Goal: Book appointment/travel/reservation

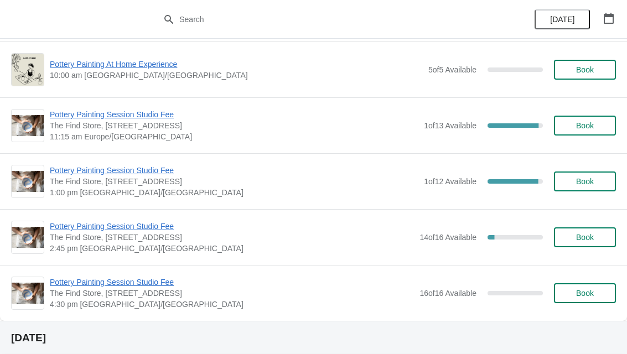
scroll to position [931, 0]
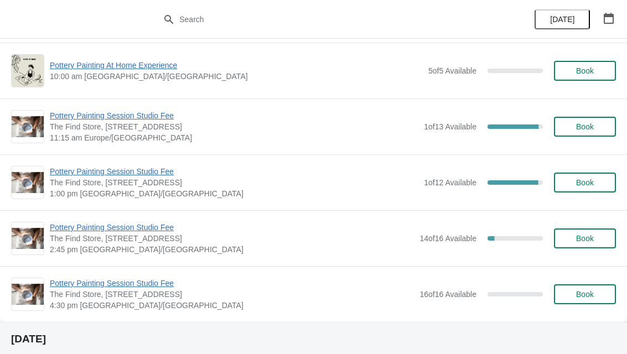
click at [587, 236] on span "Book" at bounding box center [585, 238] width 18 height 9
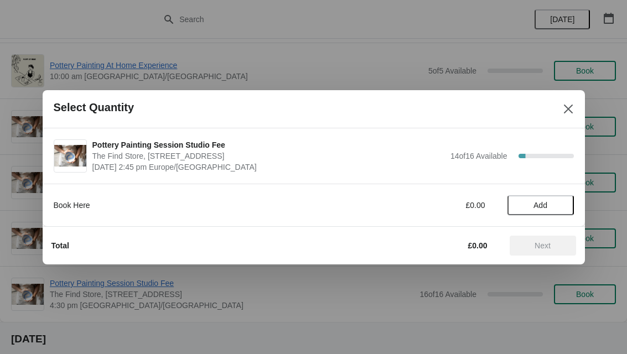
click at [559, 204] on span "Add" at bounding box center [540, 205] width 46 height 9
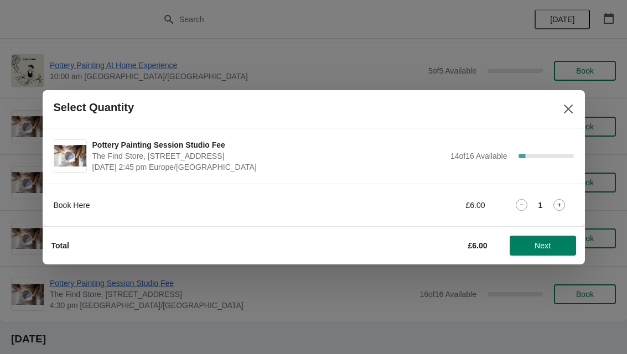
click at [564, 205] on icon at bounding box center [559, 205] width 12 height 12
click at [563, 202] on icon at bounding box center [559, 205] width 12 height 12
click at [568, 201] on div "3" at bounding box center [540, 205] width 66 height 12
click at [565, 204] on icon at bounding box center [559, 205] width 12 height 12
click at [550, 241] on span "Next" at bounding box center [542, 245] width 16 height 9
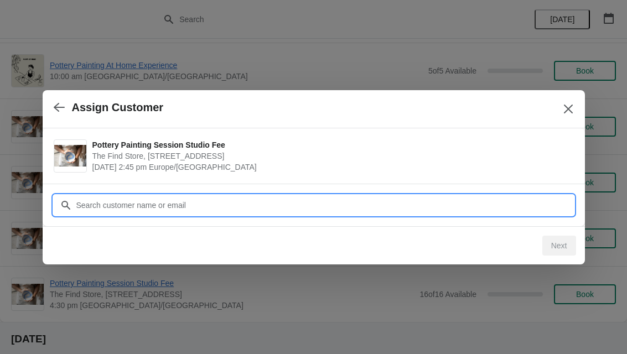
click at [199, 207] on input "Customer" at bounding box center [325, 205] width 498 height 20
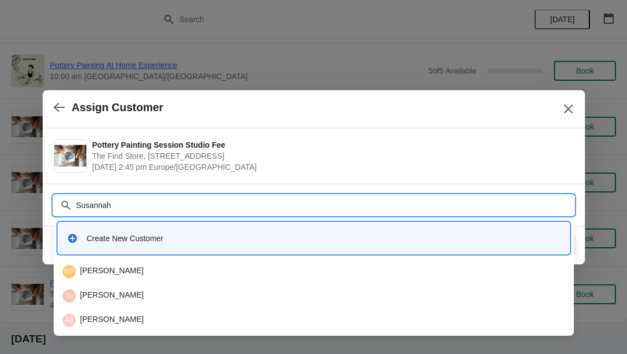
click at [147, 206] on input "Susannah" at bounding box center [325, 205] width 498 height 20
type input "S"
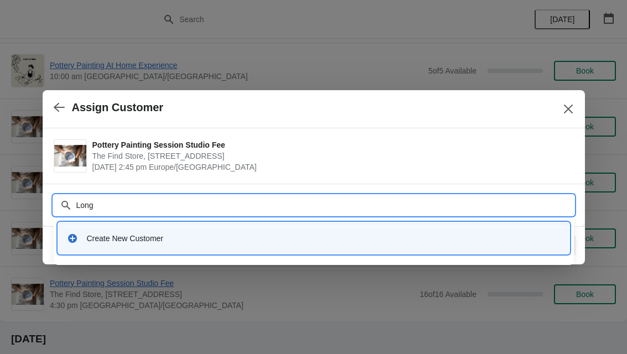
type input "Long"
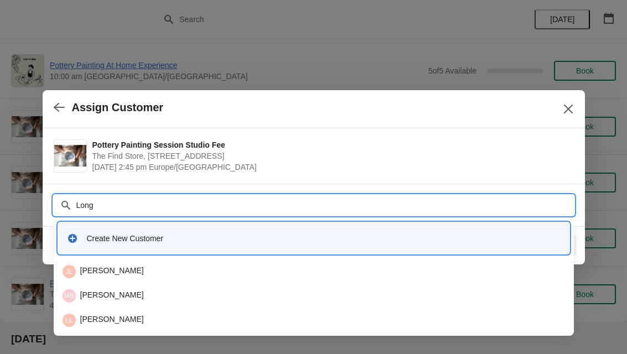
click at [100, 243] on div "Create New Customer" at bounding box center [323, 238] width 473 height 11
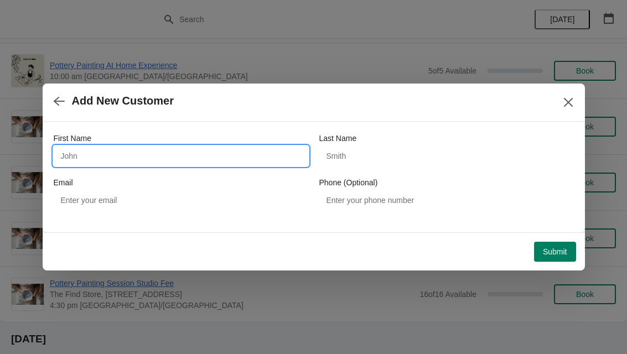
click at [96, 155] on input "First Name" at bounding box center [181, 156] width 254 height 20
type input "Susannah"
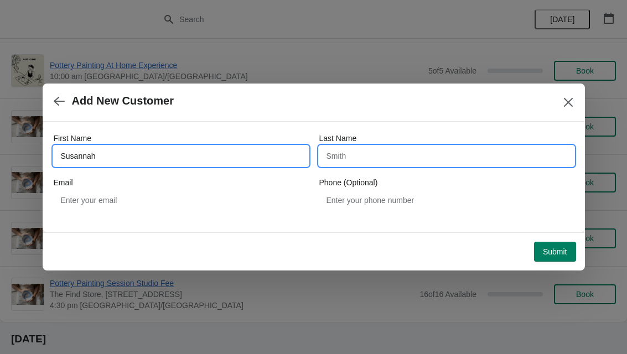
click at [378, 155] on input "Last Name" at bounding box center [446, 156] width 254 height 20
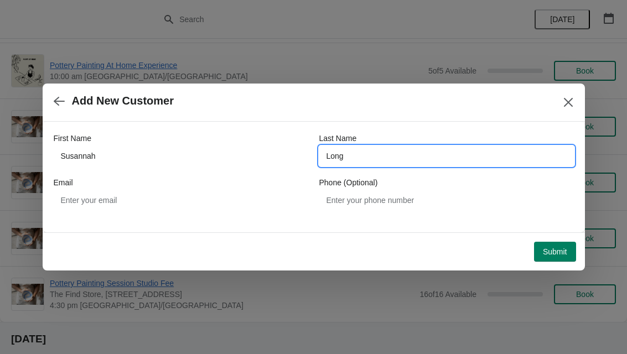
type input "Long"
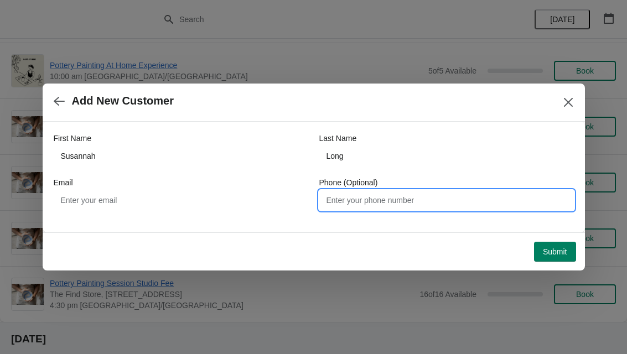
click at [454, 200] on input "Phone (Optional)" at bounding box center [446, 200] width 254 height 20
type input "07779716374"
click at [565, 253] on span "Submit" at bounding box center [555, 251] width 24 height 9
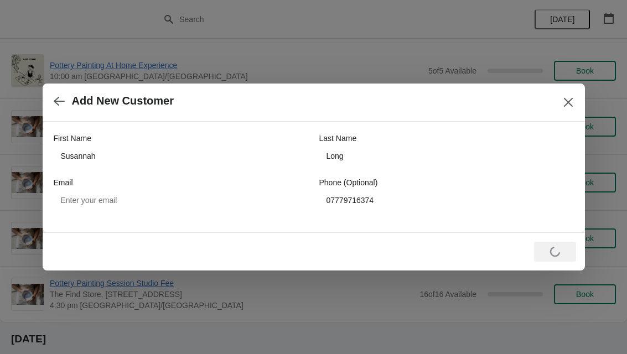
click at [571, 105] on icon "Close" at bounding box center [568, 102] width 11 height 11
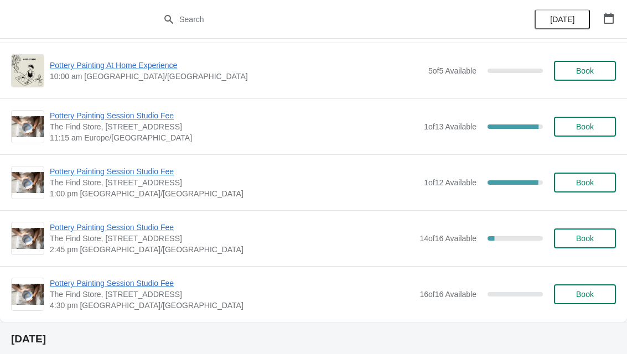
click at [589, 240] on span "Book" at bounding box center [585, 238] width 18 height 9
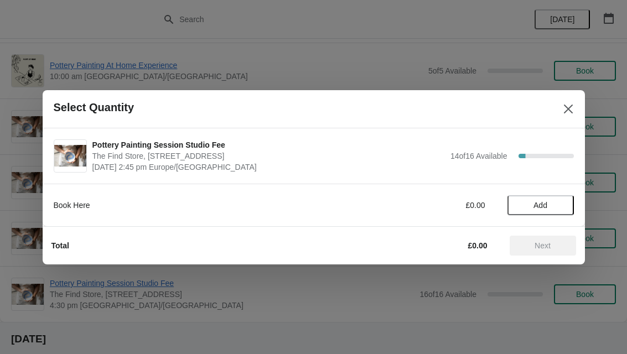
click at [544, 207] on span "Add" at bounding box center [540, 205] width 14 height 9
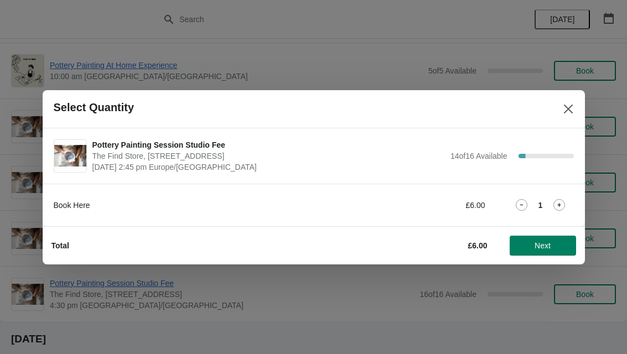
click at [557, 204] on icon at bounding box center [559, 205] width 12 height 12
click at [563, 204] on icon at bounding box center [559, 205] width 12 height 12
click at [562, 206] on icon at bounding box center [559, 205] width 12 height 12
click at [554, 246] on span "Next" at bounding box center [542, 245] width 49 height 9
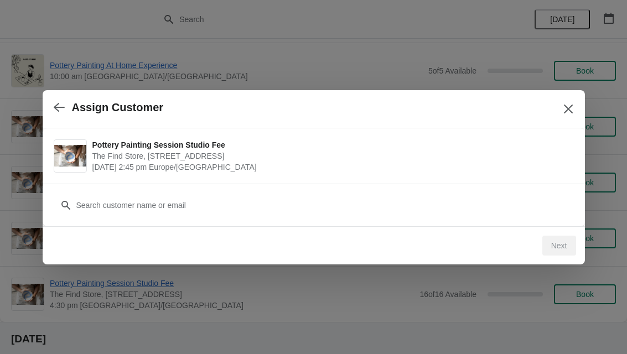
click at [561, 245] on div "Next" at bounding box center [559, 246] width 34 height 20
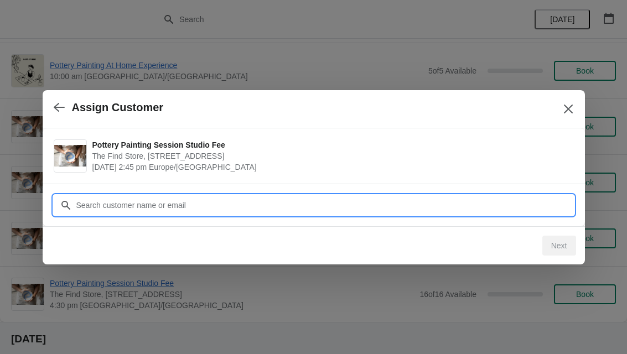
click at [511, 205] on input "Customer" at bounding box center [325, 205] width 498 height 20
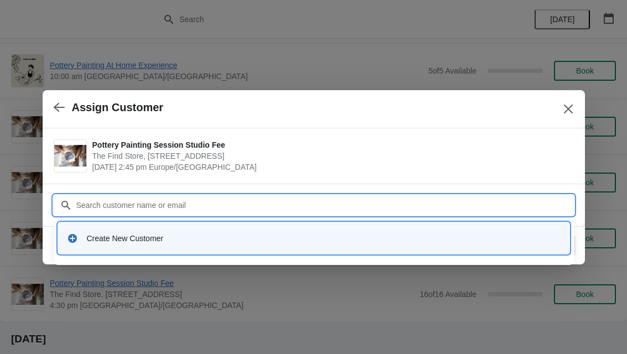
click at [94, 235] on div "Create New Customer" at bounding box center [323, 238] width 473 height 11
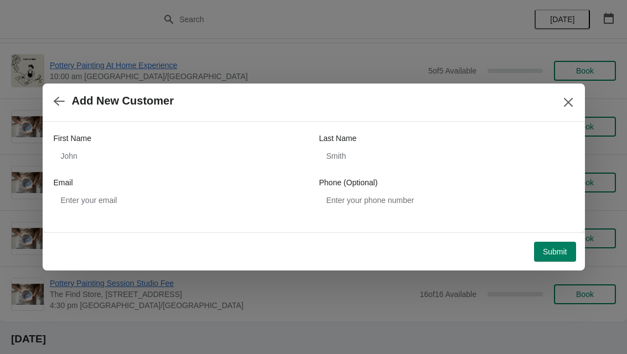
click at [565, 107] on icon "Close" at bounding box center [568, 102] width 11 height 11
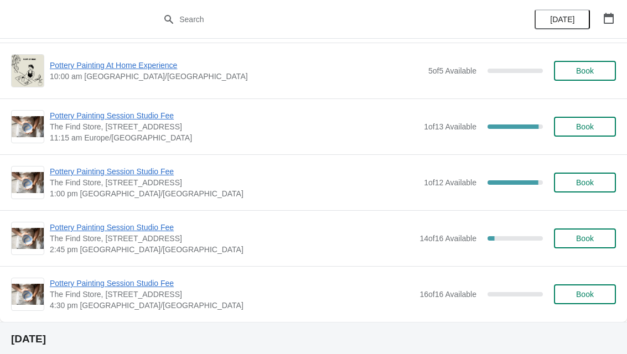
scroll to position [112, 0]
